Goal: Task Accomplishment & Management: Complete application form

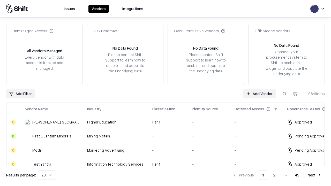
click at [260, 94] on link "Add Vendor" at bounding box center [259, 93] width 32 height 9
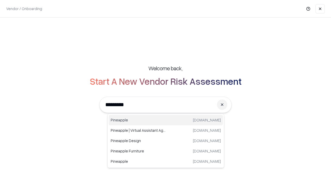
click at [166, 120] on div "Pineapple [DOMAIN_NAME]" at bounding box center [166, 120] width 114 height 10
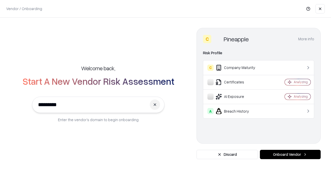
type input "*********"
click at [290, 155] on button "Onboard Vendor" at bounding box center [290, 154] width 61 height 9
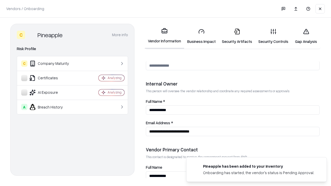
scroll to position [268, 0]
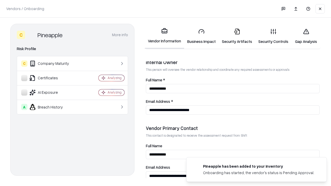
click at [202, 36] on link "Business Impact" at bounding box center [201, 36] width 35 height 24
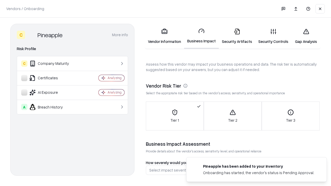
click at [237, 36] on link "Security Artifacts" at bounding box center [237, 36] width 36 height 24
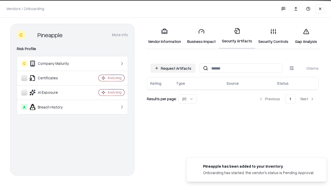
click at [173, 68] on button "Request Artifacts" at bounding box center [173, 68] width 45 height 9
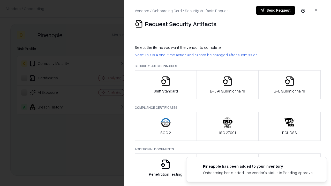
click at [166, 85] on icon "button" at bounding box center [166, 81] width 10 height 10
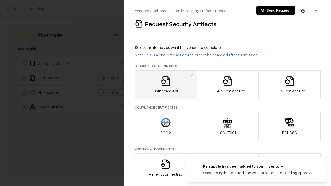
click at [276, 10] on button "Send Request" at bounding box center [275, 10] width 39 height 9
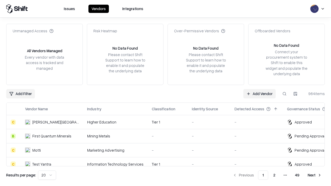
click at [285, 94] on button at bounding box center [284, 93] width 9 height 9
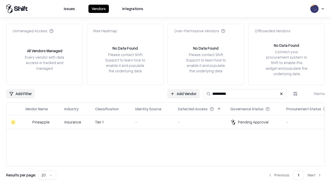
type input "*********"
click at [169, 122] on div "-" at bounding box center [152, 122] width 34 height 5
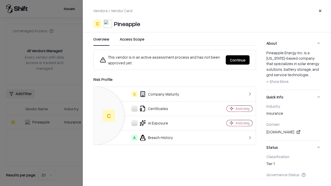
click at [238, 60] on button "Continue" at bounding box center [238, 59] width 24 height 9
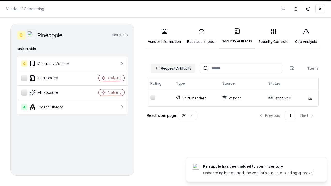
click at [306, 36] on link "Gap Analysis" at bounding box center [306, 36] width 29 height 24
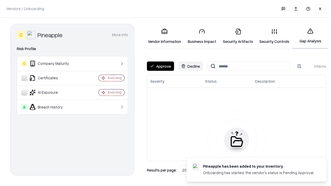
click at [160, 66] on button "Approve" at bounding box center [160, 66] width 27 height 9
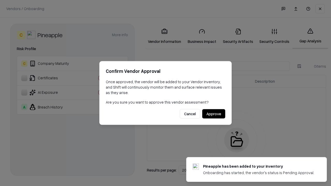
click at [214, 114] on button "Approve" at bounding box center [213, 113] width 23 height 9
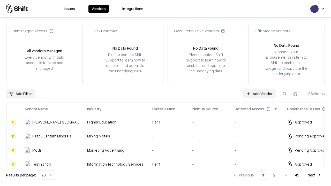
type input "*********"
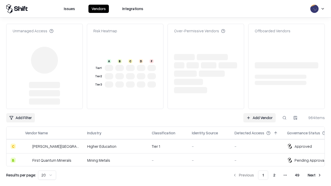
click at [260, 113] on link "Add Vendor" at bounding box center [259, 117] width 32 height 9
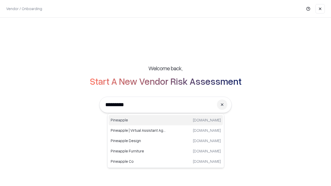
click at [166, 120] on div "Pineapple [DOMAIN_NAME]" at bounding box center [166, 120] width 114 height 10
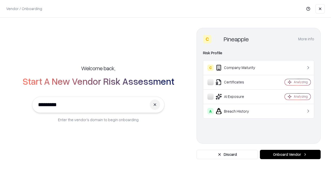
type input "*********"
click at [290, 155] on button "Onboard Vendor" at bounding box center [290, 154] width 61 height 9
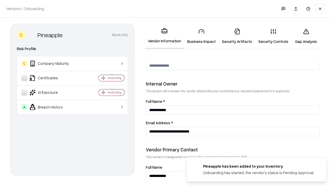
scroll to position [268, 0]
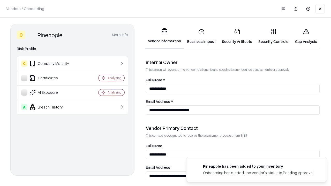
click at [306, 36] on link "Gap Analysis" at bounding box center [306, 36] width 29 height 24
